Goal: Task Accomplishment & Management: Use online tool/utility

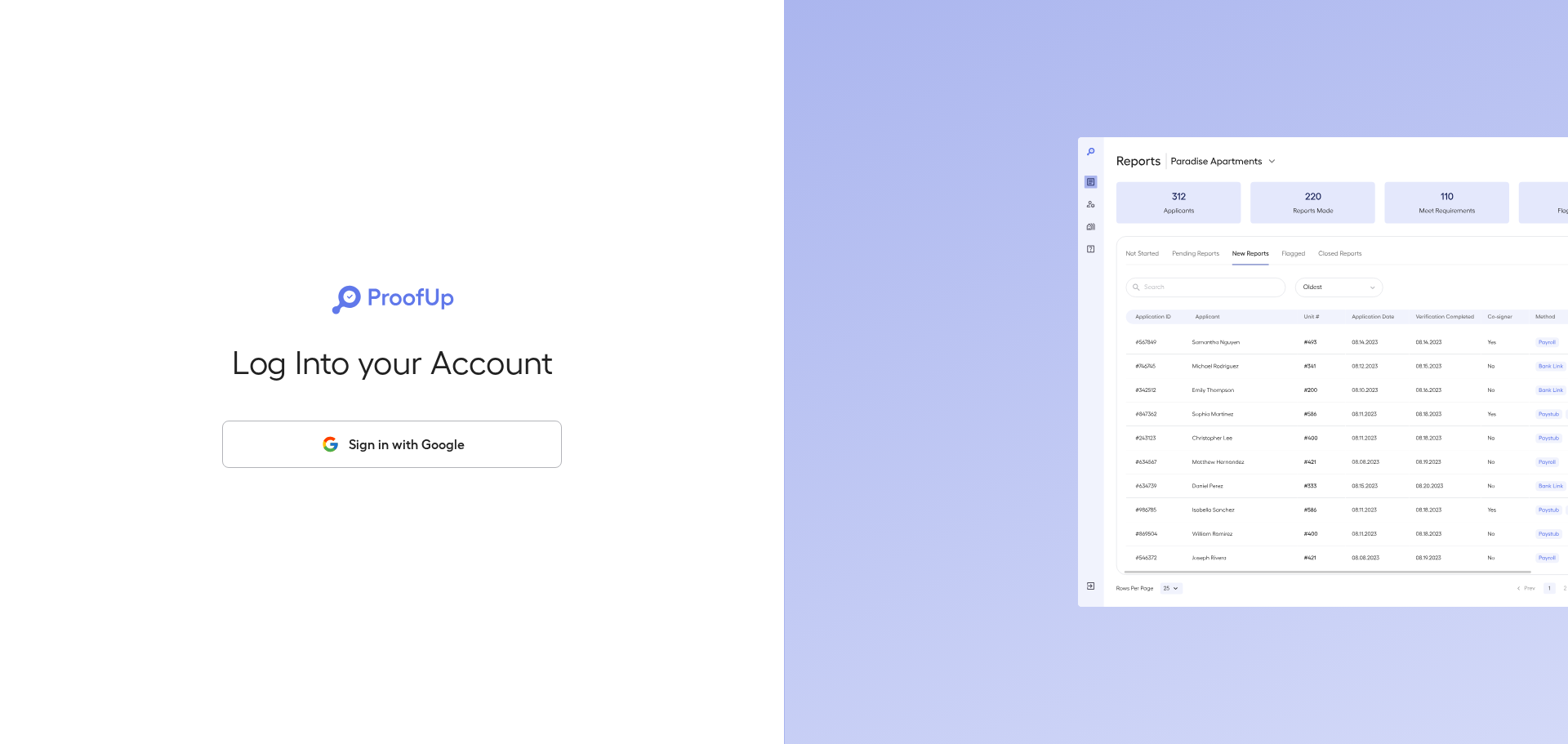
click at [433, 458] on button "Sign in with Google" at bounding box center [392, 444] width 340 height 47
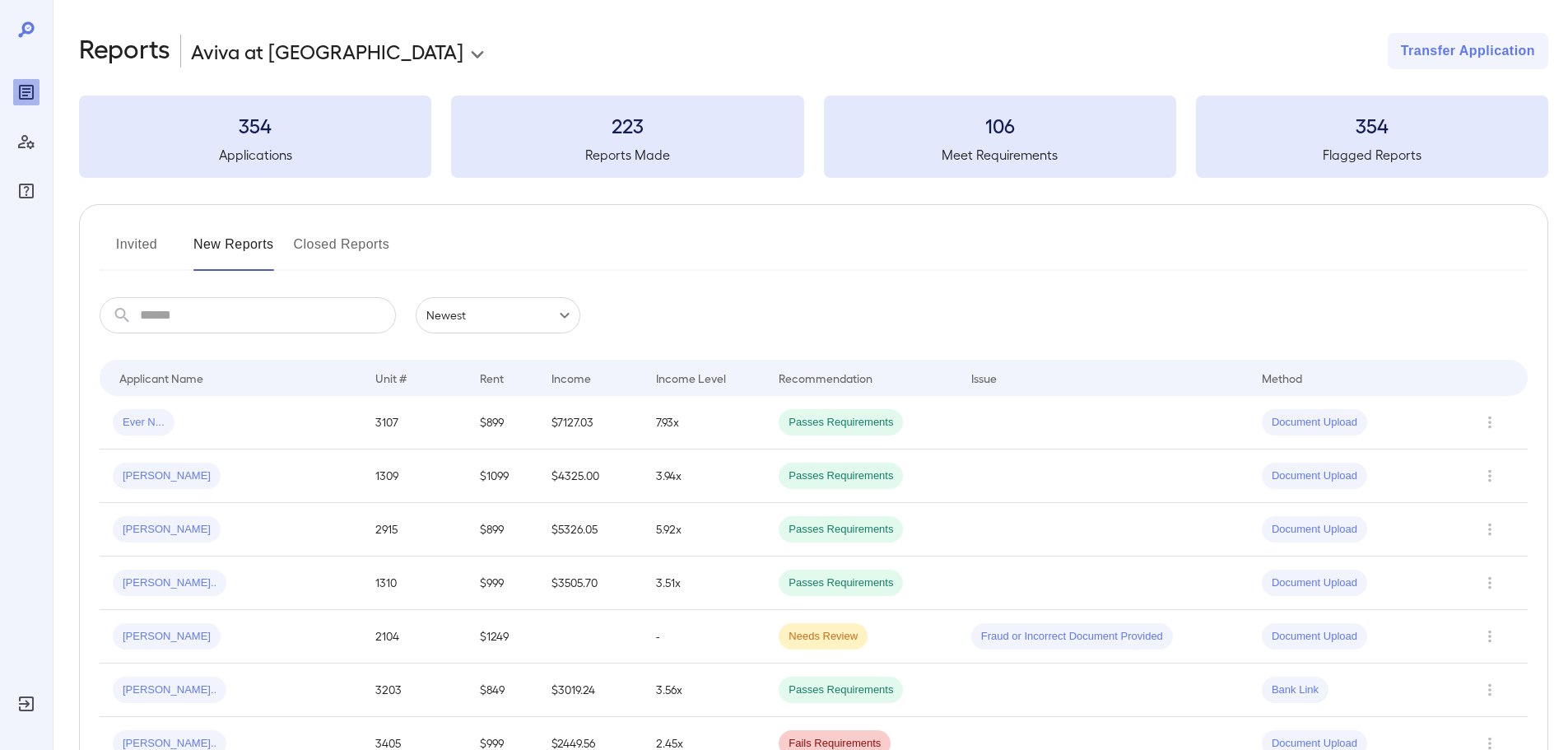
click at [149, 248] on button "Invited" at bounding box center [136, 251] width 74 height 40
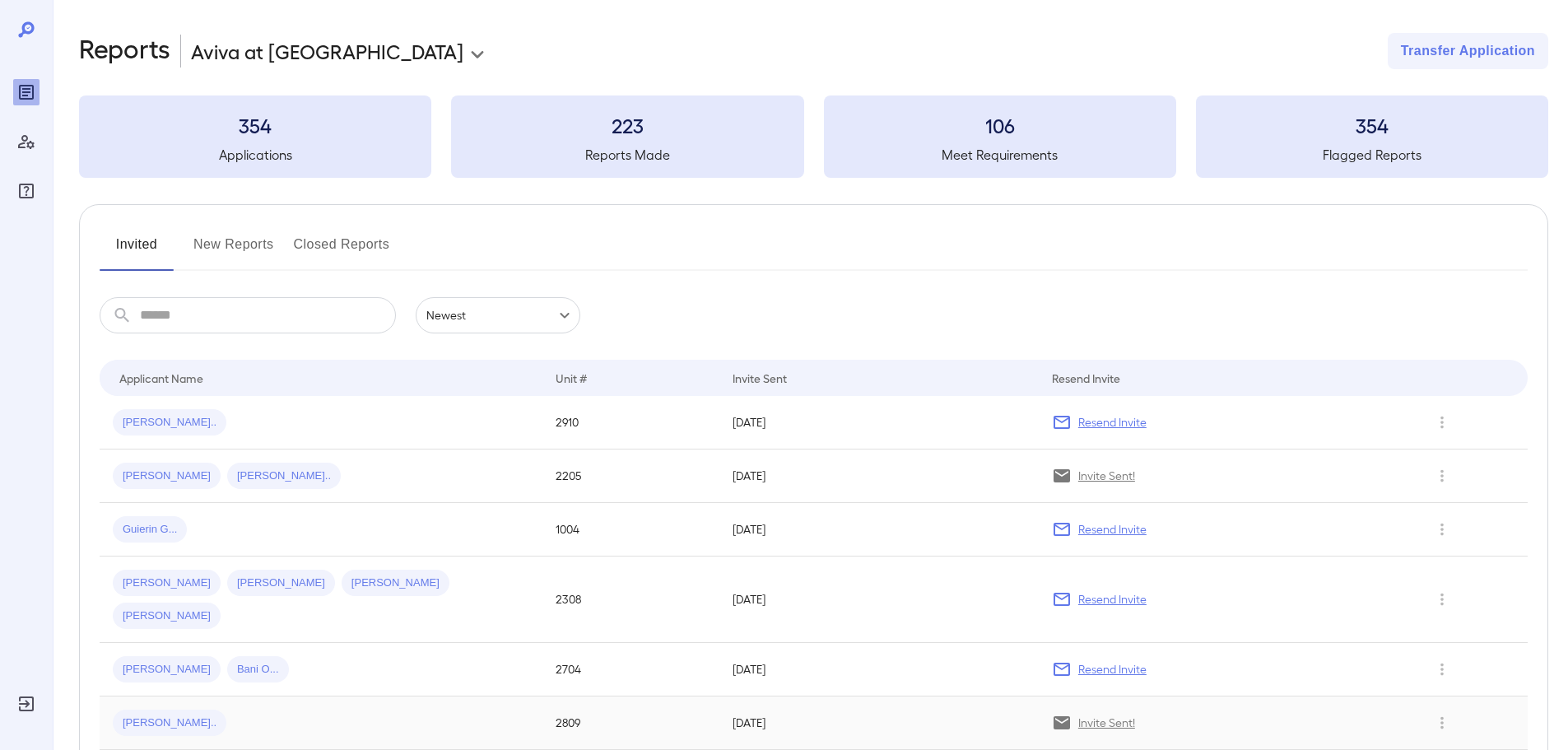
click at [147, 715] on span "[PERSON_NAME].." at bounding box center [170, 723] width 114 height 16
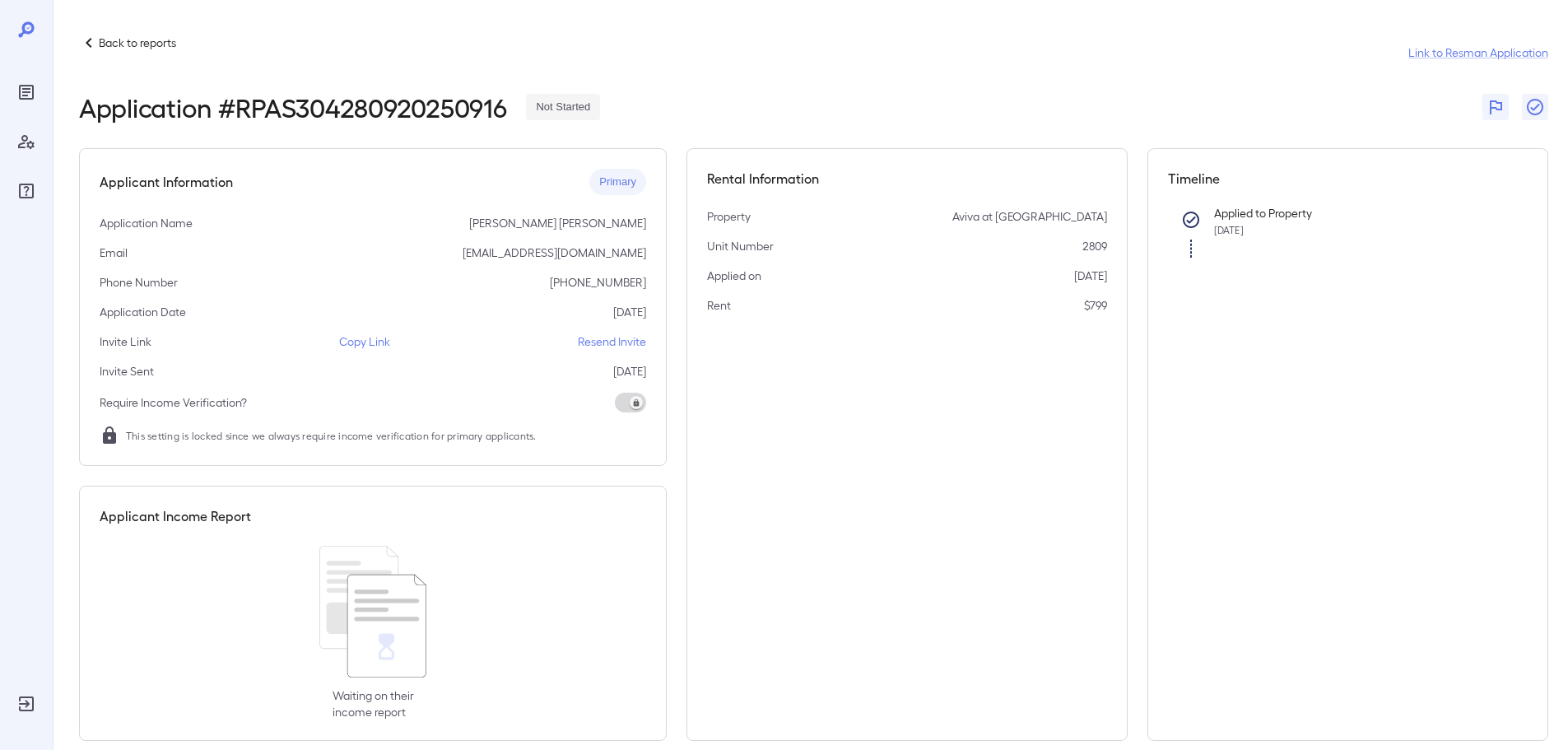
click at [353, 342] on p "Copy Link" at bounding box center [364, 342] width 51 height 17
click at [373, 342] on p "Copy Link" at bounding box center [364, 342] width 51 height 17
